Goal: Transaction & Acquisition: Purchase product/service

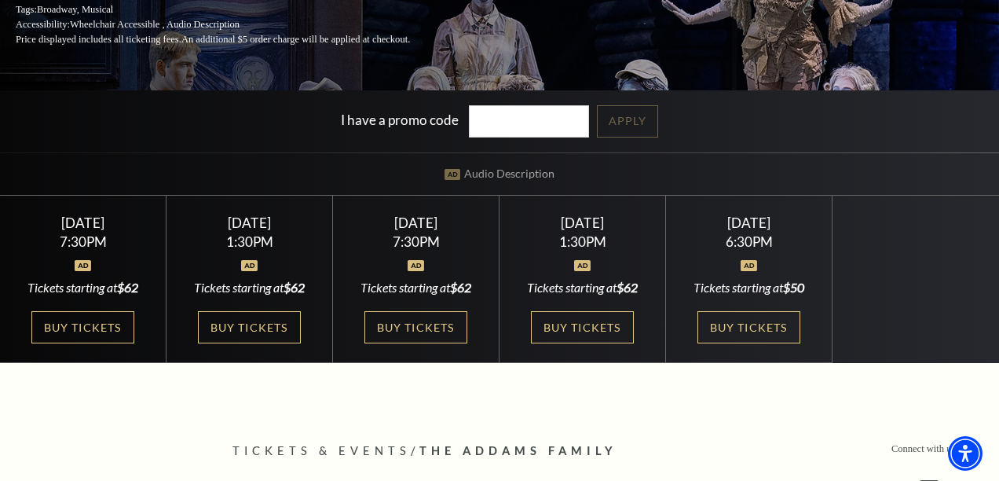
scroll to position [280, 0]
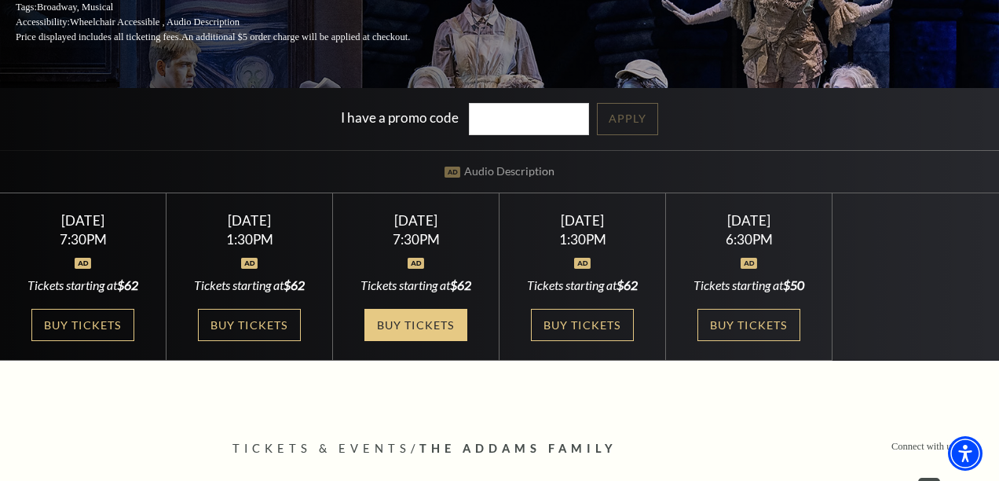
click at [378, 326] on link "Buy Tickets" at bounding box center [415, 325] width 102 height 32
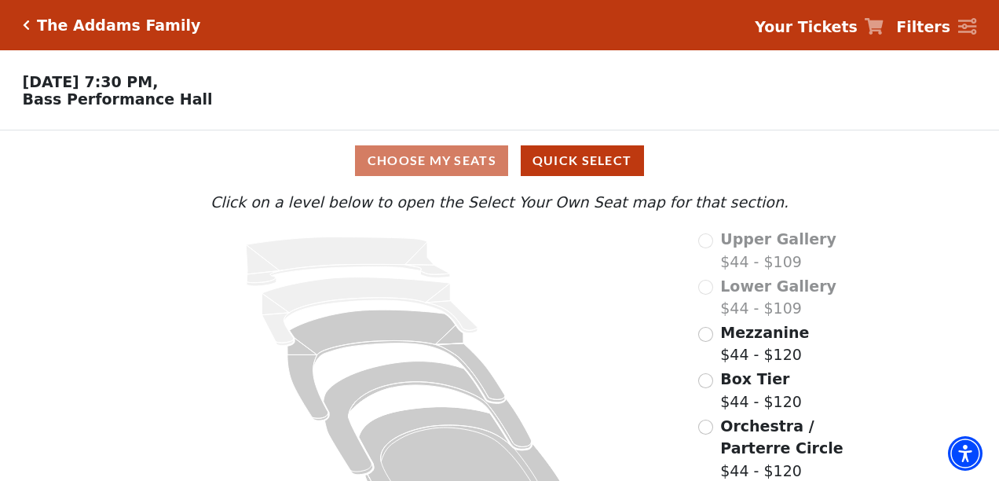
scroll to position [60, 0]
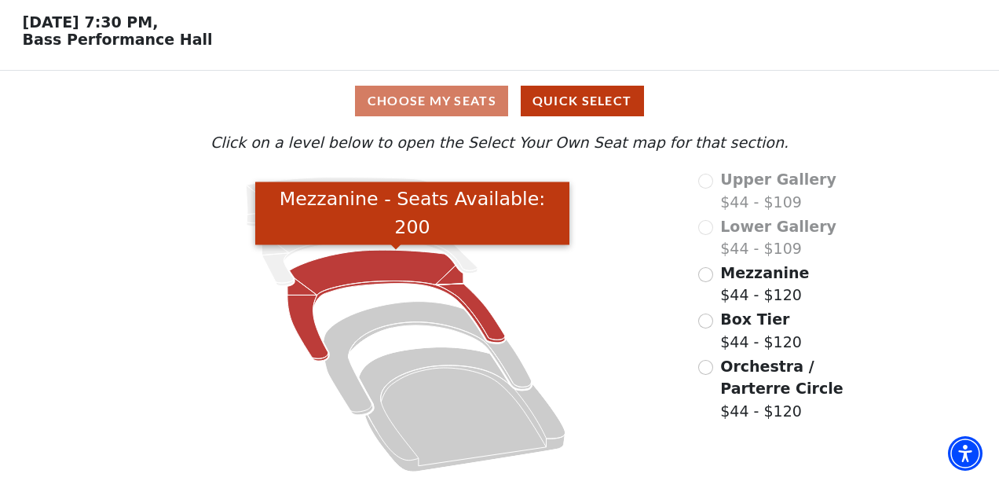
click at [391, 269] on icon "Mezzanine - Seats Available: 200" at bounding box center [396, 305] width 218 height 111
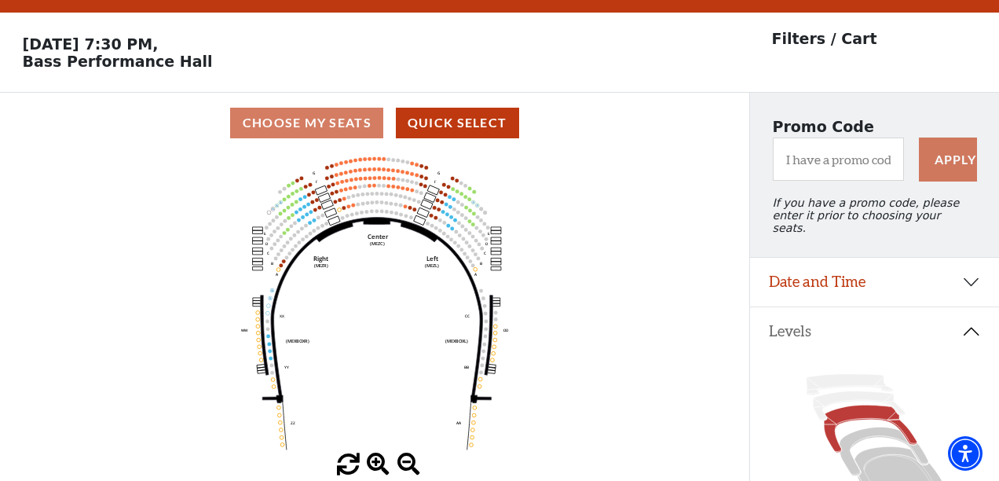
scroll to position [72, 0]
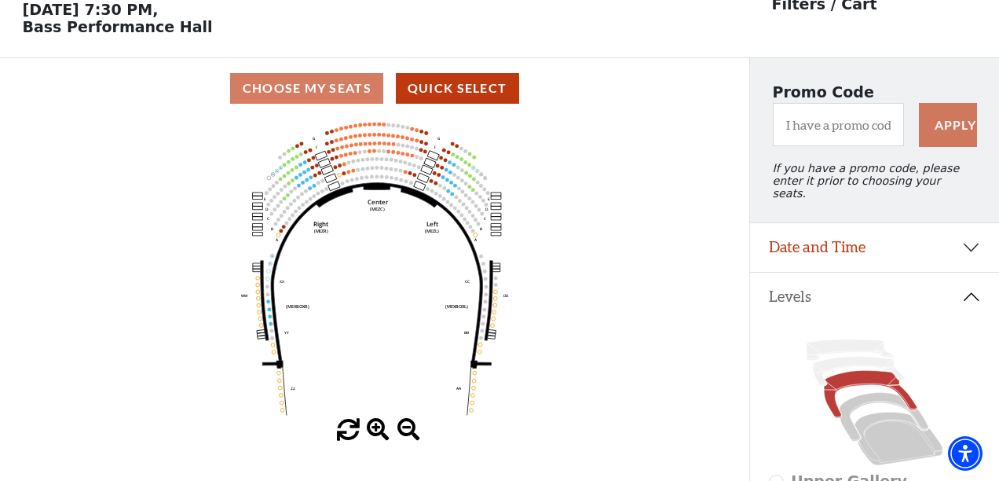
click at [377, 428] on span at bounding box center [378, 430] width 23 height 23
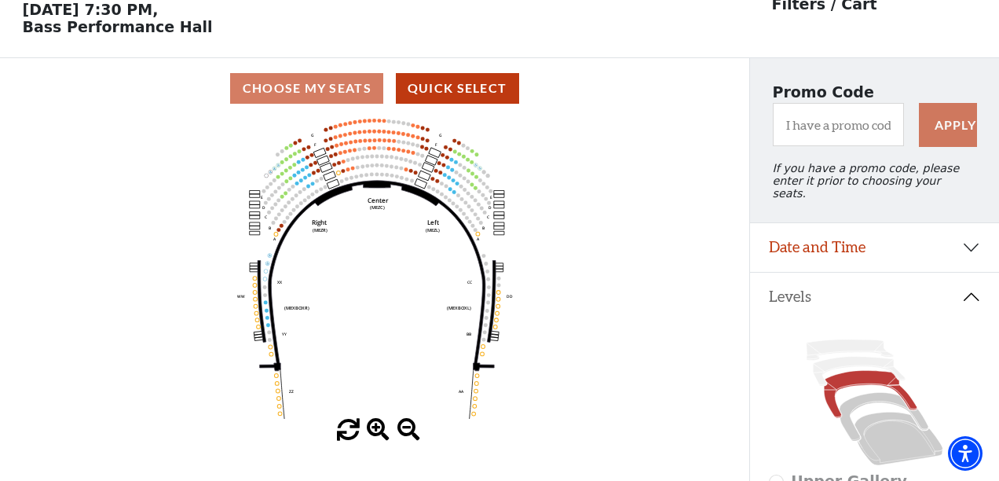
click at [377, 428] on span at bounding box center [378, 430] width 23 height 23
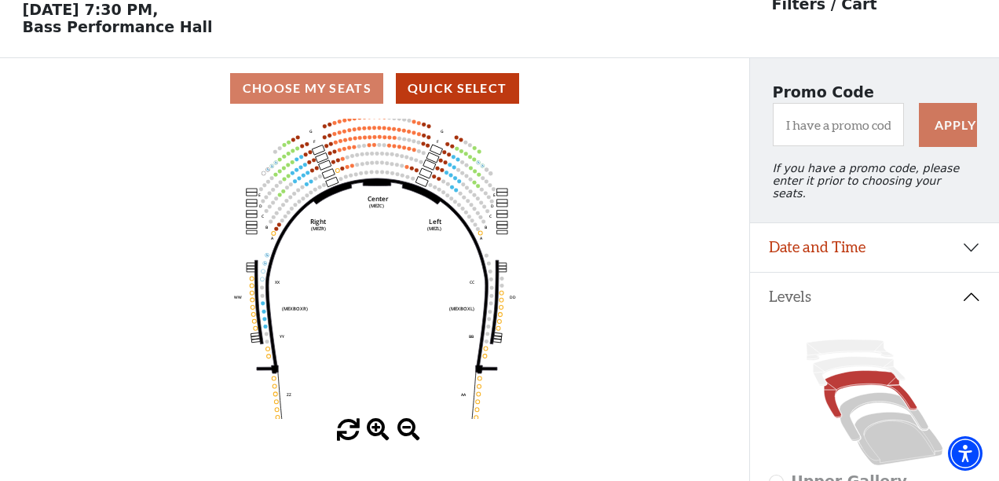
click at [377, 428] on span at bounding box center [378, 430] width 23 height 23
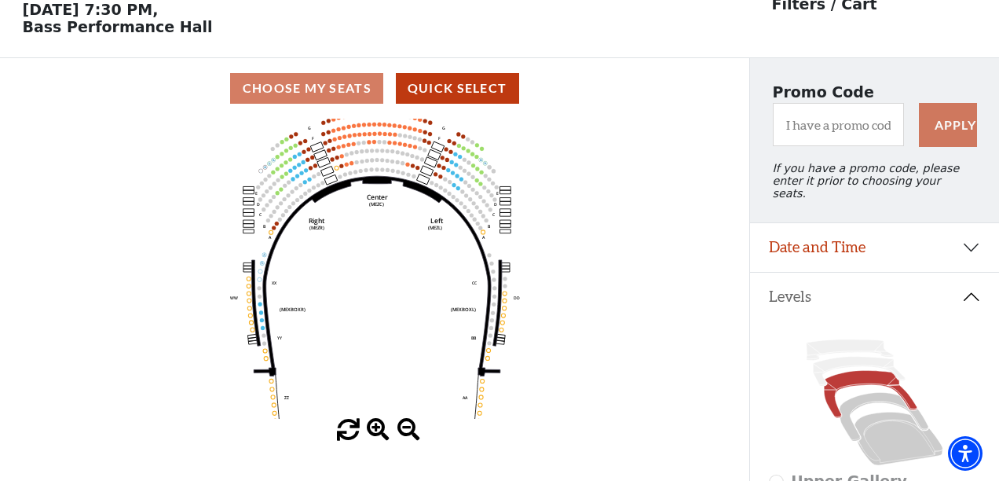
click at [377, 428] on span at bounding box center [378, 430] width 23 height 23
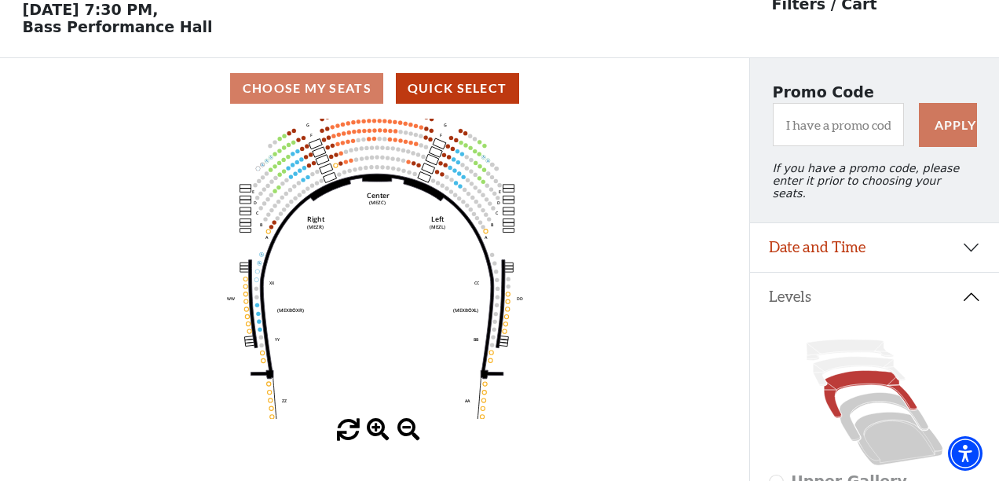
click at [377, 428] on span at bounding box center [378, 430] width 23 height 23
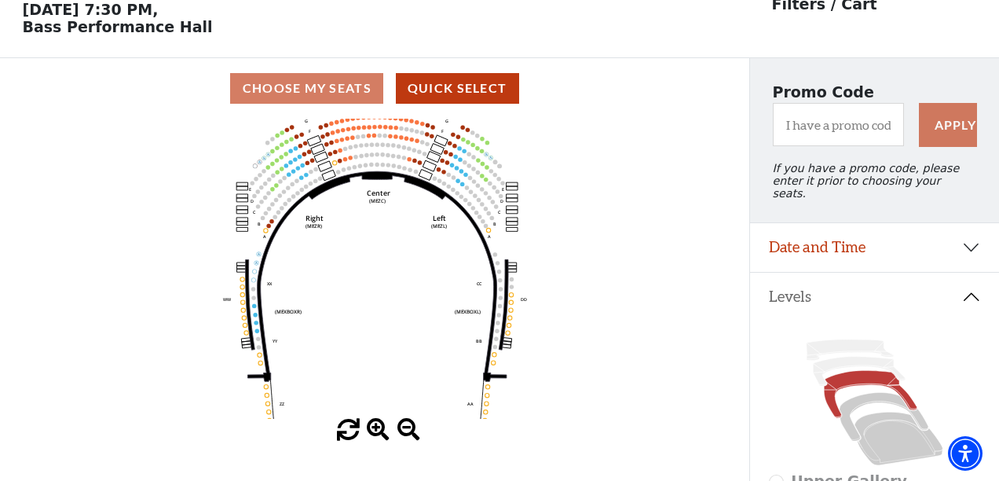
click at [377, 428] on span at bounding box center [378, 430] width 23 height 23
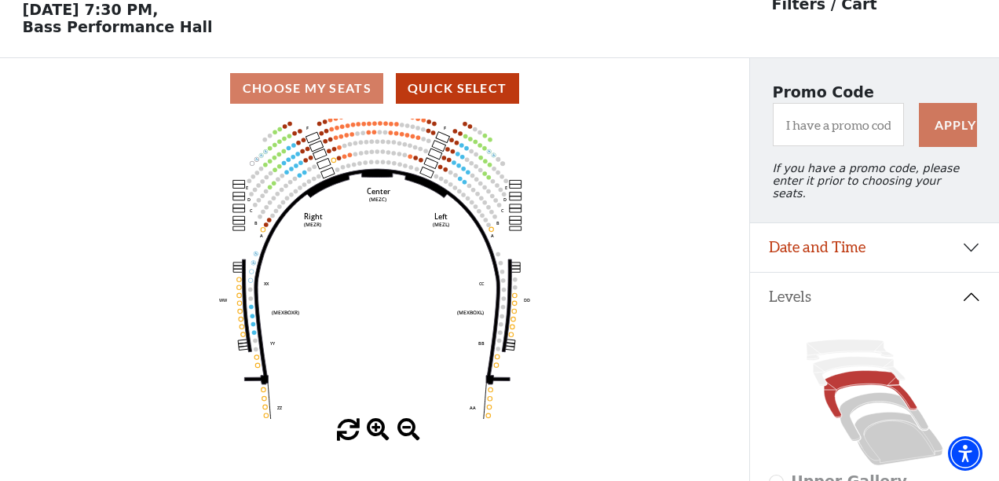
click at [377, 428] on span at bounding box center [378, 430] width 23 height 23
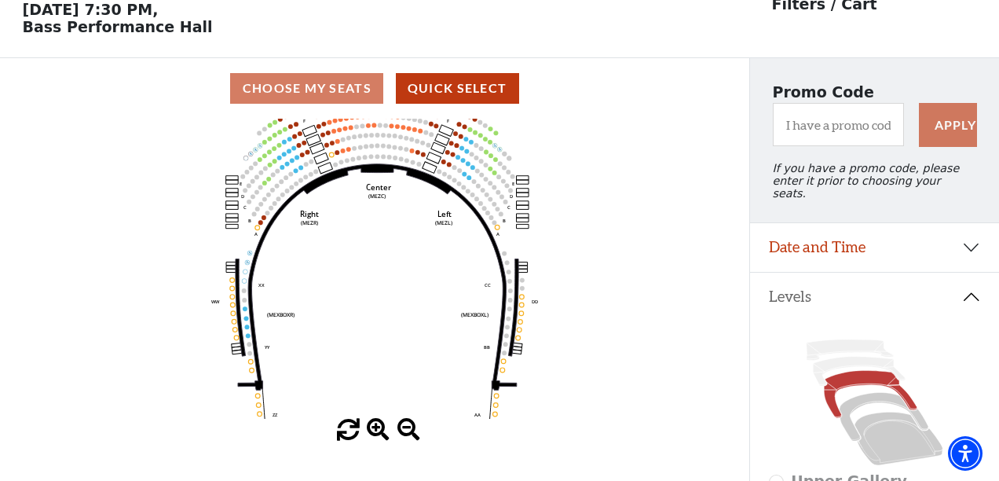
click at [377, 428] on span at bounding box center [378, 430] width 23 height 23
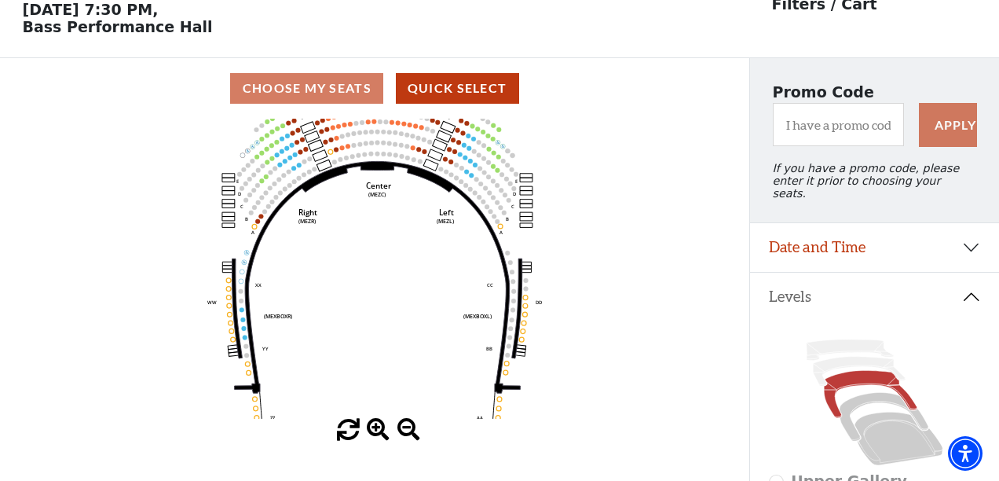
click at [377, 428] on span at bounding box center [378, 430] width 23 height 23
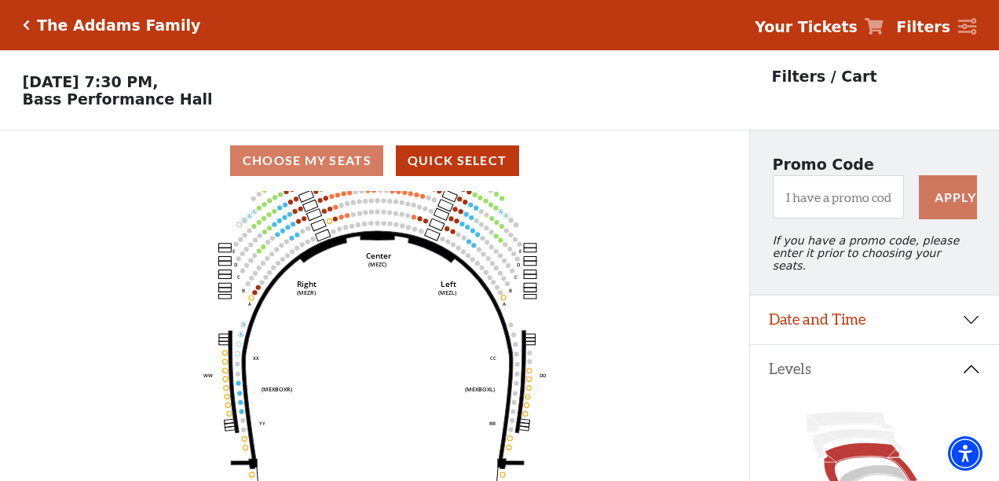
scroll to position [5, 0]
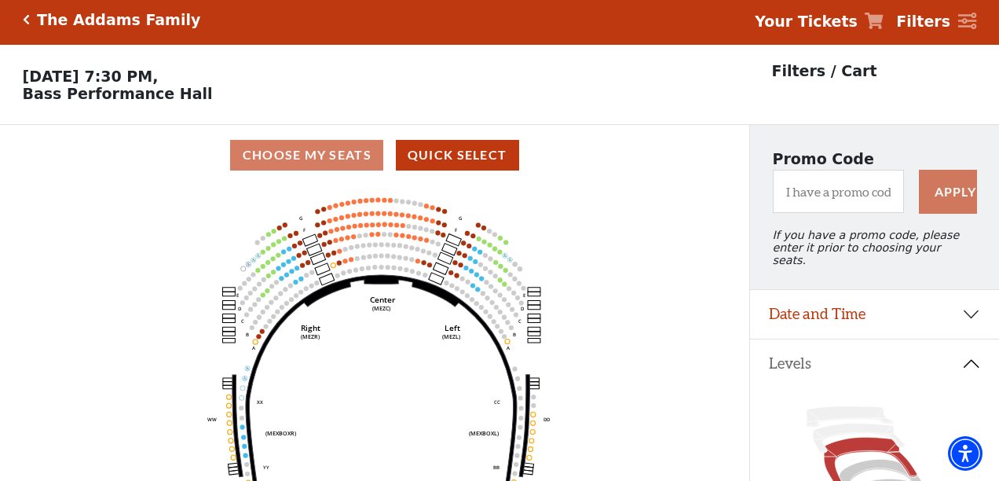
drag, startPoint x: 381, startPoint y: 227, endPoint x: 387, endPoint y: 280, distance: 53.8
click at [387, 280] on icon at bounding box center [381, 393] width 293 height 237
